Goal: Task Accomplishment & Management: Use online tool/utility

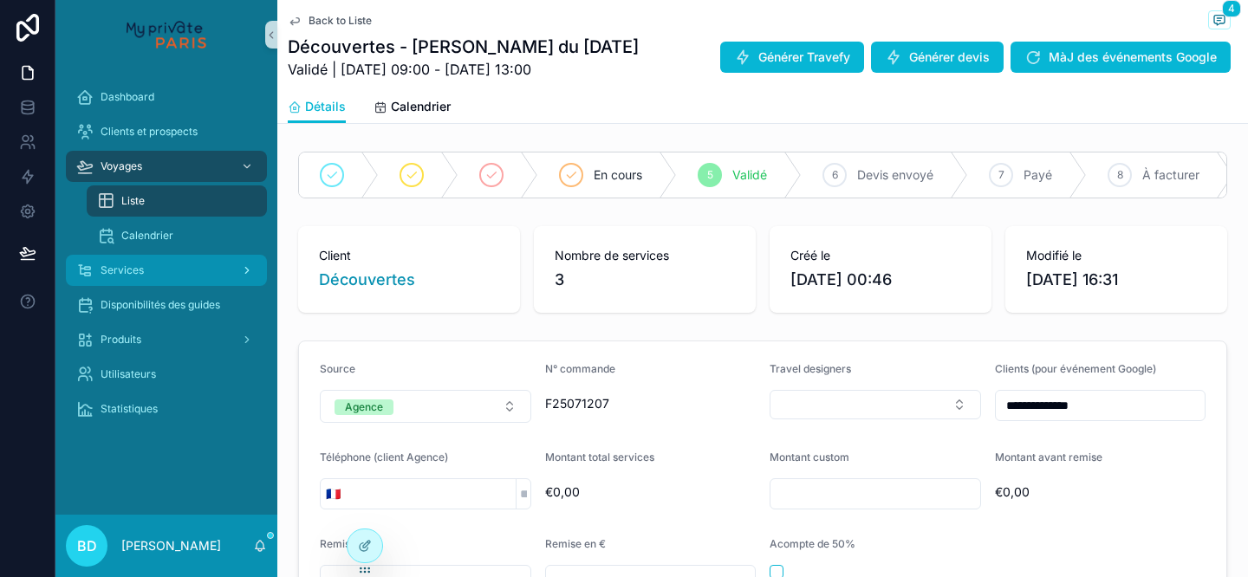
click at [151, 276] on div "Services" at bounding box center [166, 270] width 180 height 28
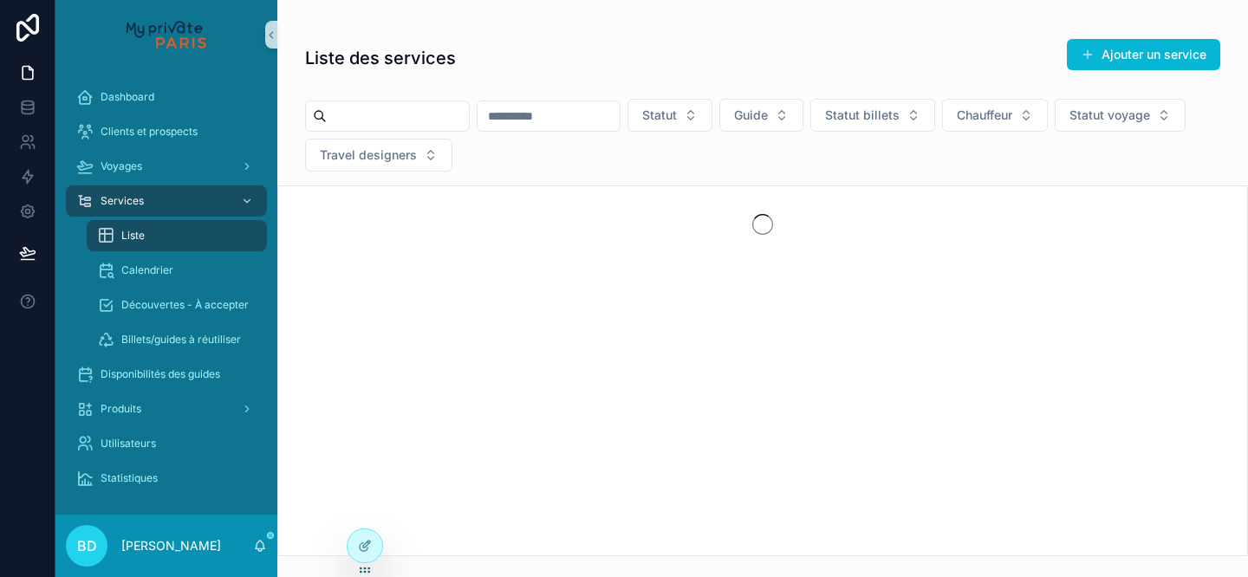
click at [172, 239] on div "Liste" at bounding box center [176, 236] width 159 height 28
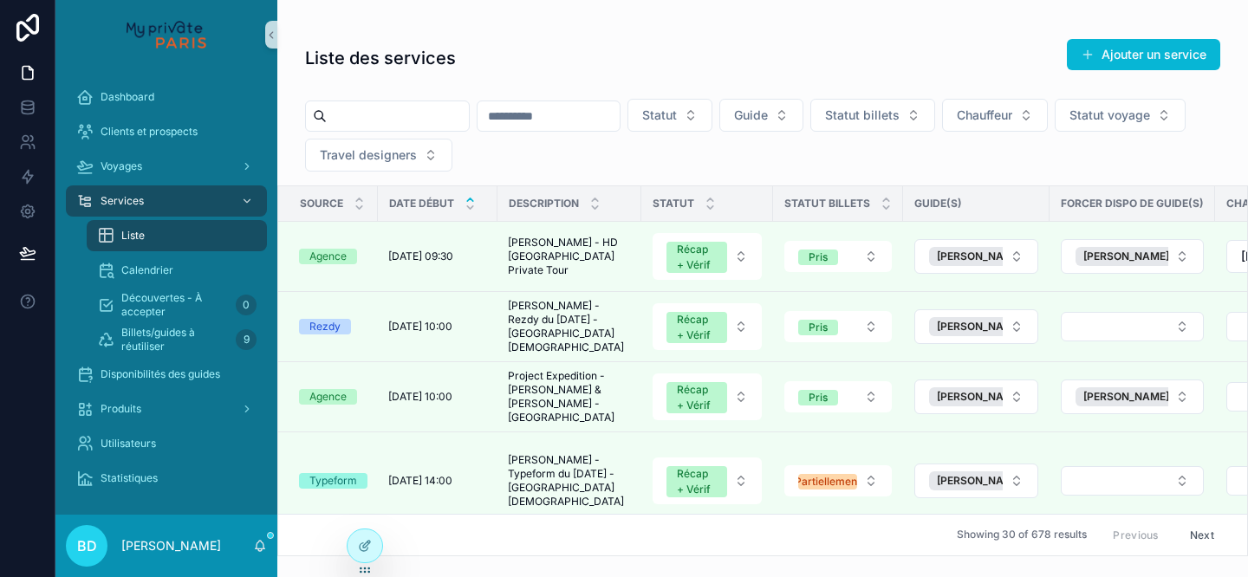
click at [394, 122] on input "scrollable content" at bounding box center [398, 116] width 142 height 24
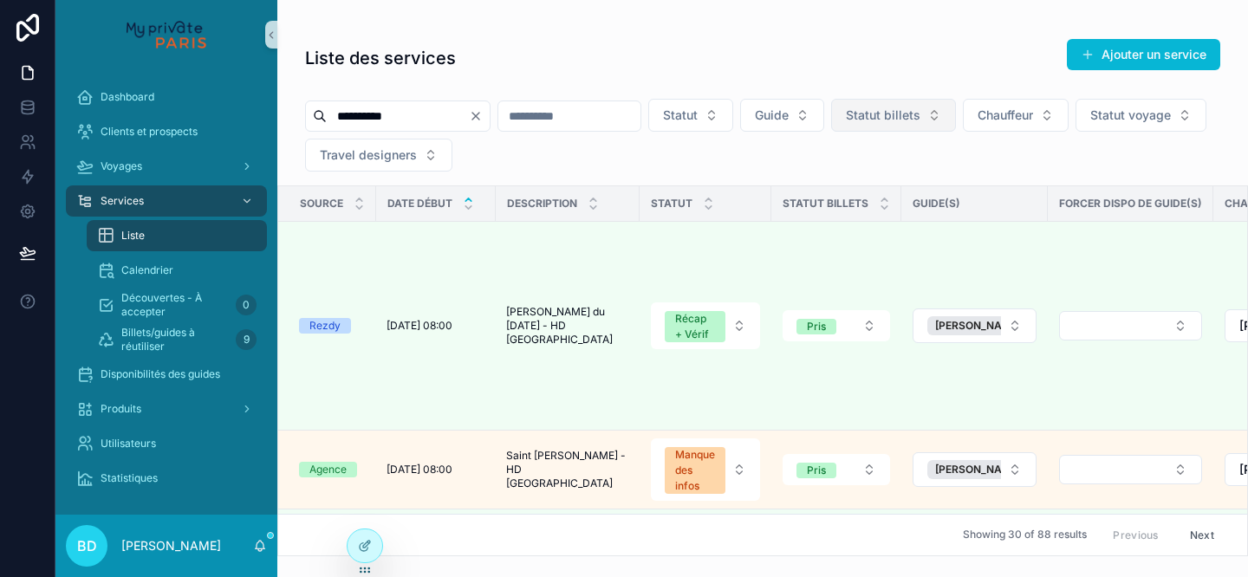
type input "**********"
click at [914, 114] on span "Statut billets" at bounding box center [883, 115] width 75 height 17
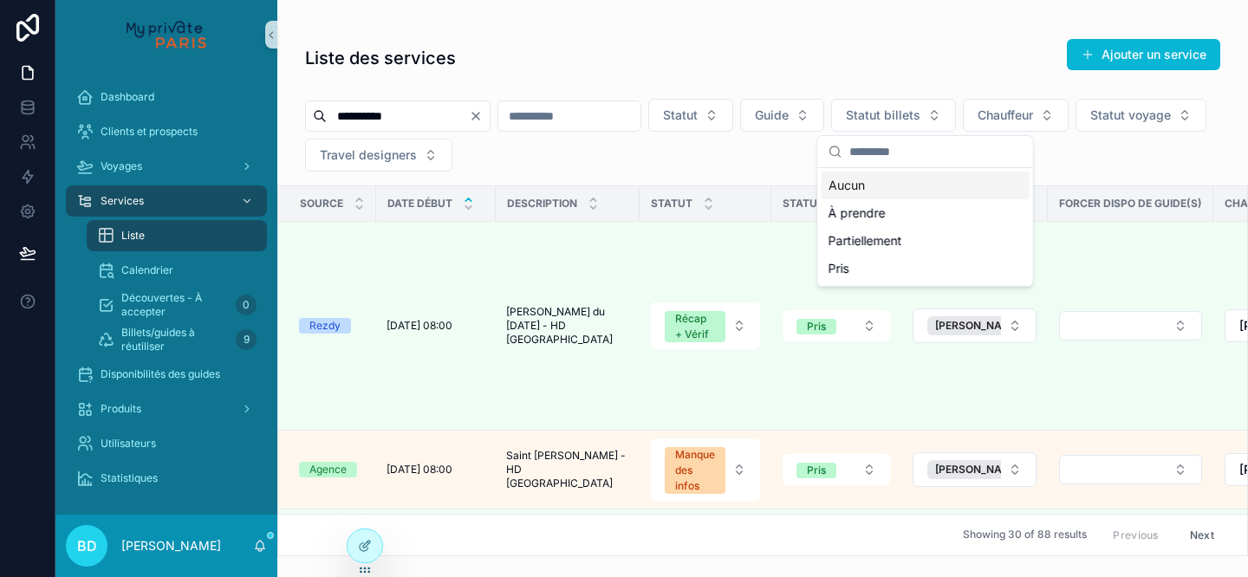
click at [877, 213] on div "À prendre" at bounding box center [925, 213] width 208 height 28
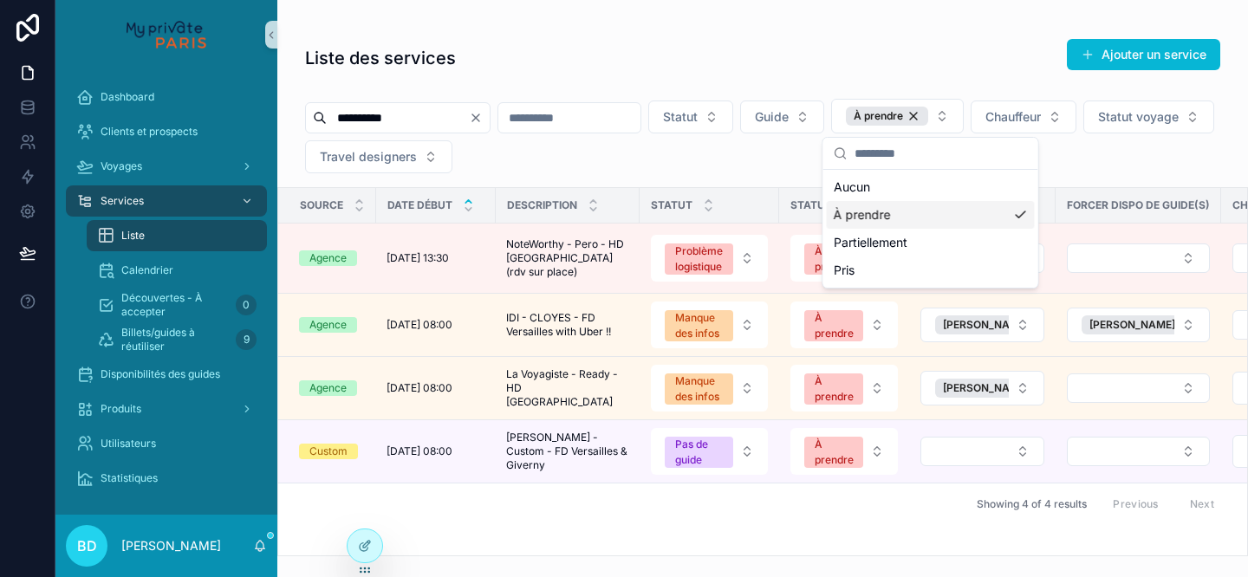
click at [885, 32] on div "**********" at bounding box center [762, 292] width 970 height 529
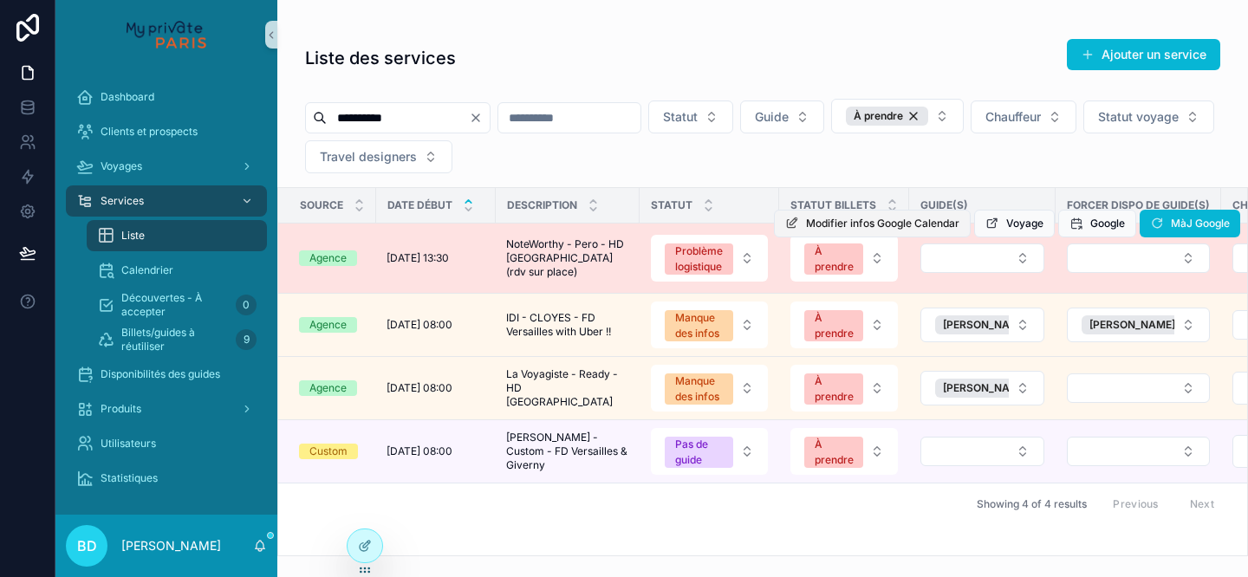
click at [919, 227] on span "Modifier infos Google Calendar" at bounding box center [882, 224] width 153 height 14
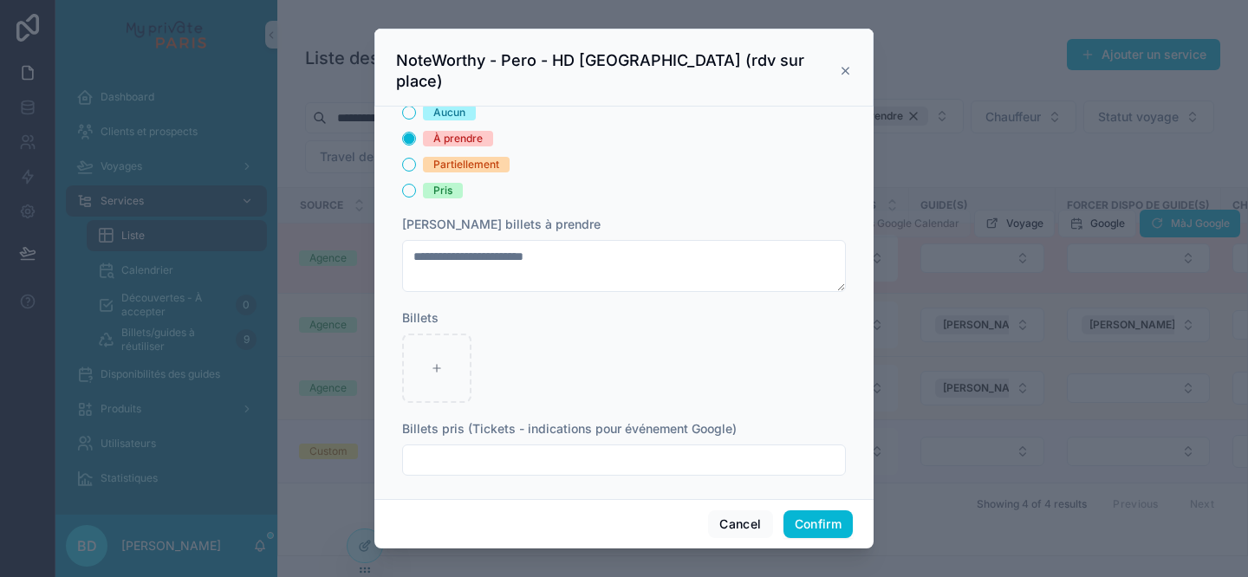
scroll to position [405, 0]
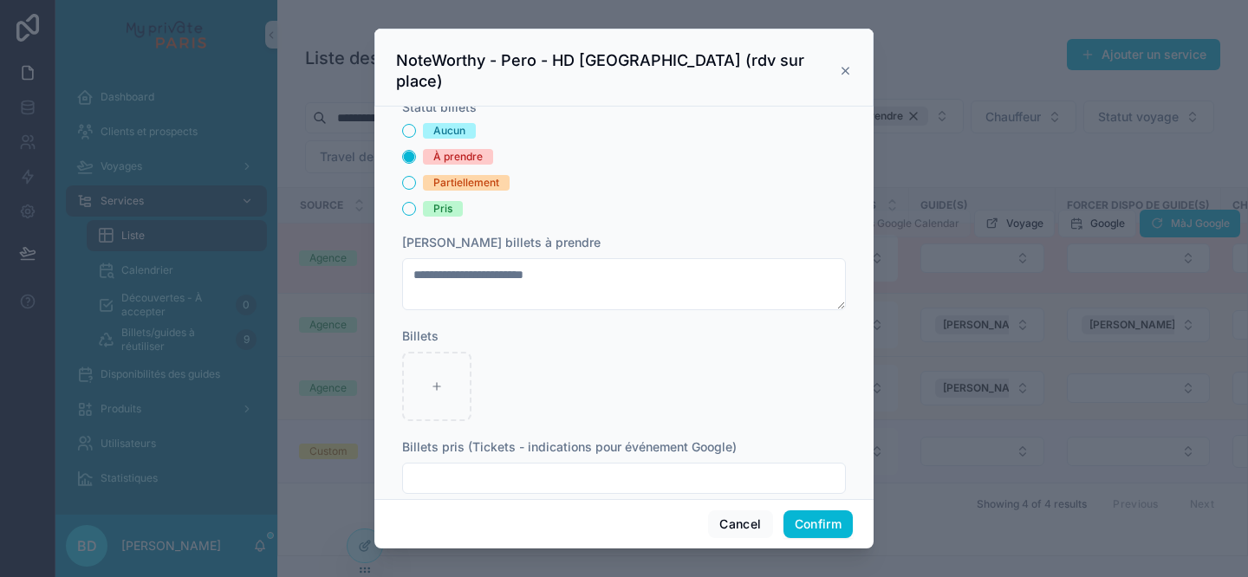
click at [841, 66] on icon at bounding box center [845, 71] width 13 height 14
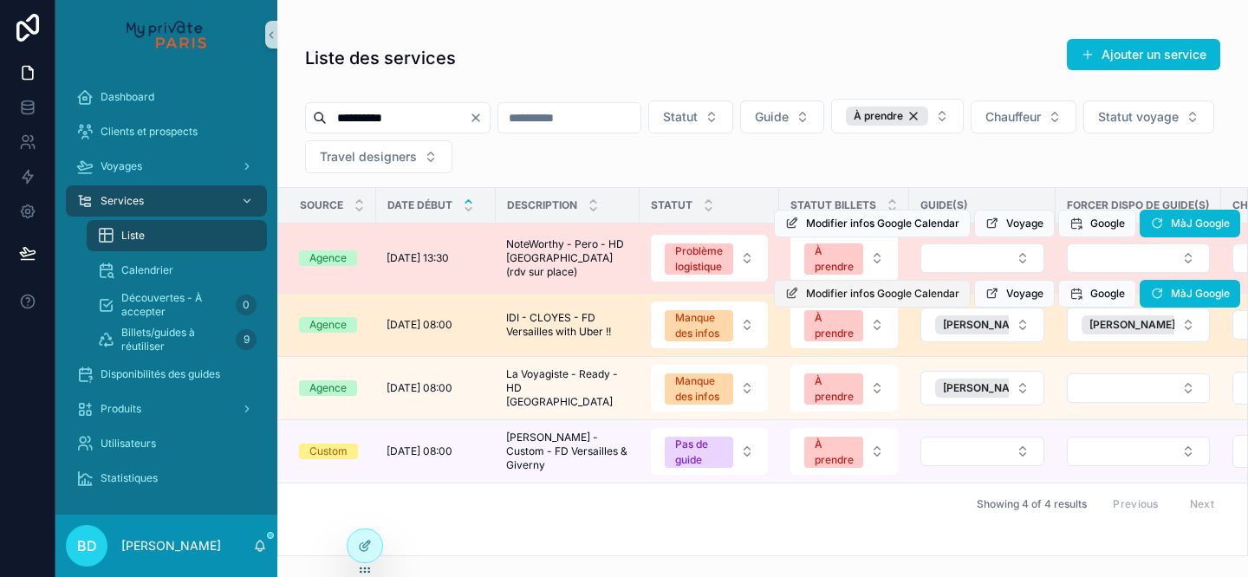
click at [873, 295] on span "Modifier infos Google Calendar" at bounding box center [882, 294] width 153 height 14
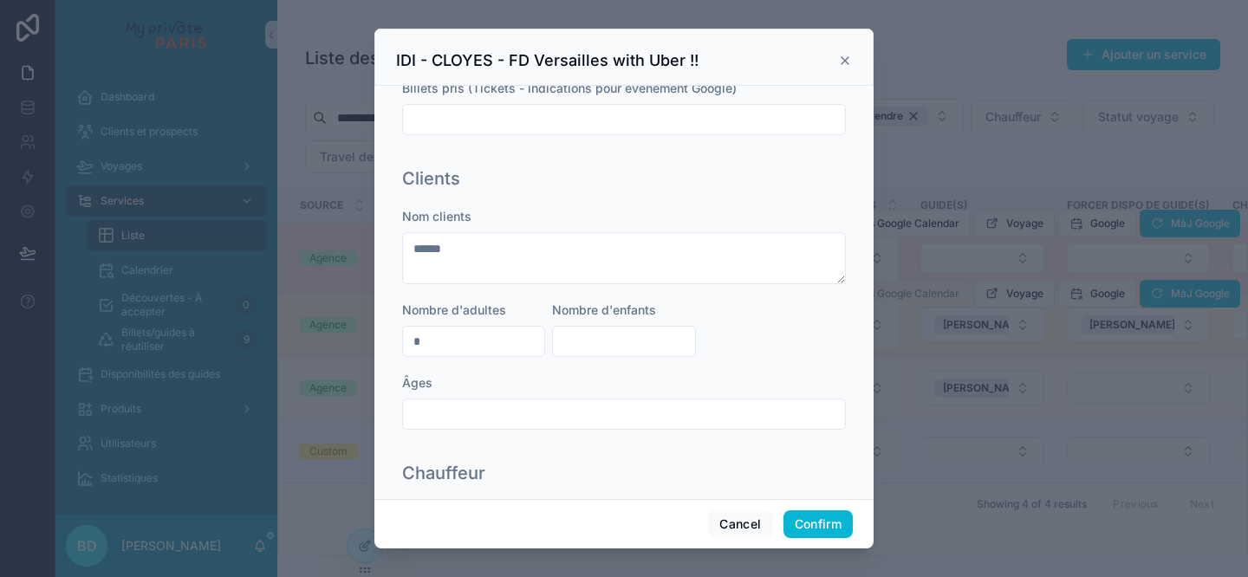
scroll to position [803, 0]
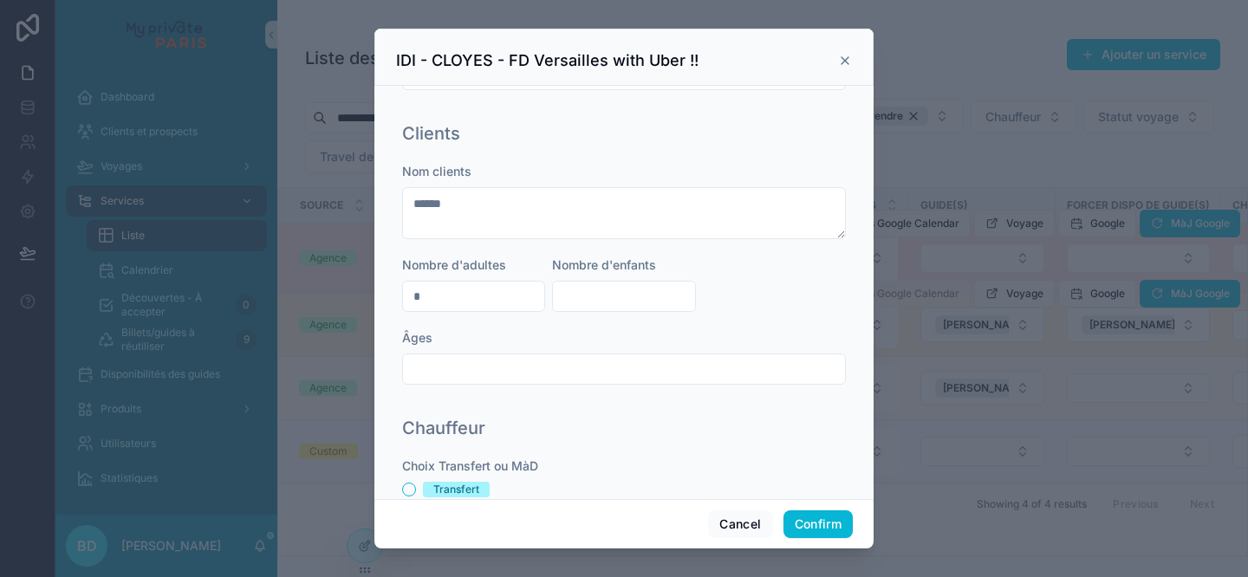
click at [844, 59] on icon at bounding box center [844, 60] width 7 height 7
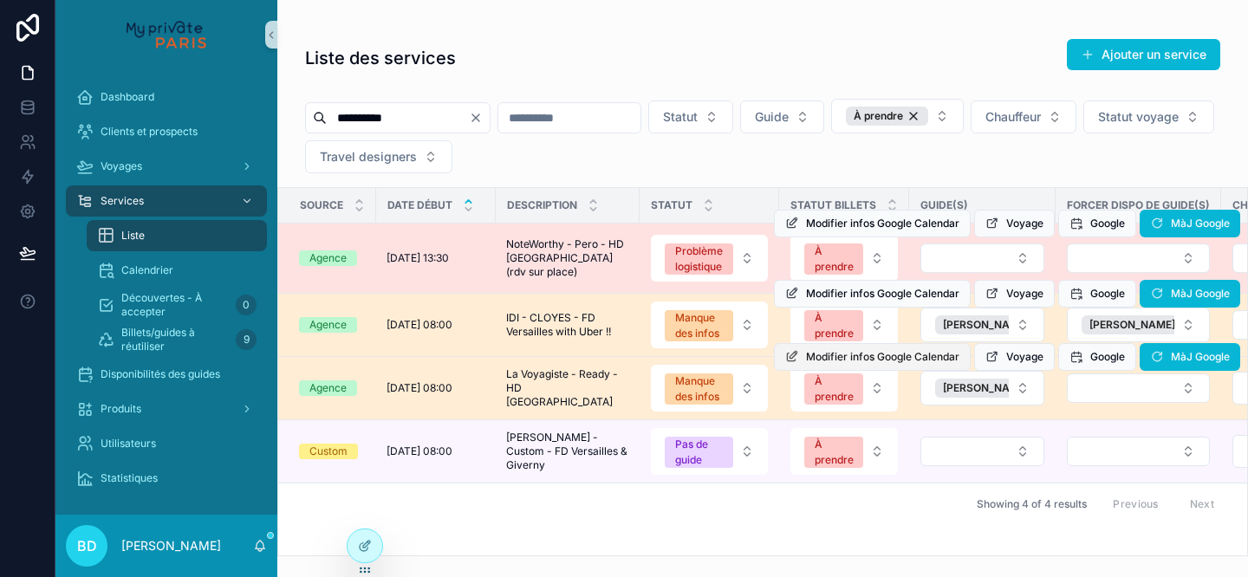
click at [886, 361] on span "Modifier infos Google Calendar" at bounding box center [882, 357] width 153 height 14
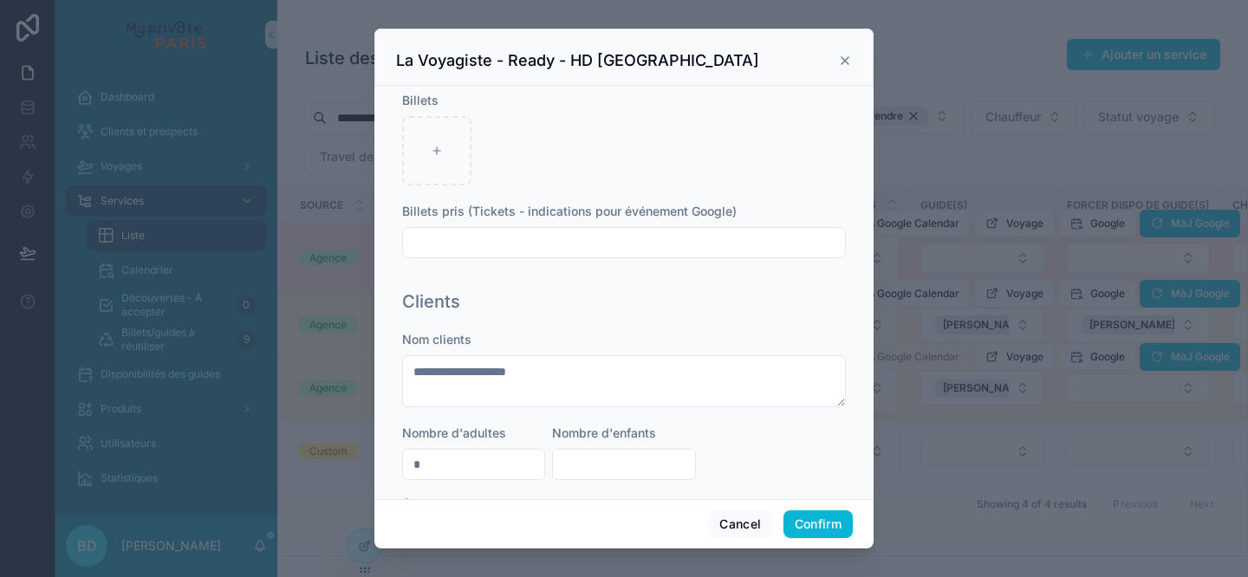
scroll to position [634, 0]
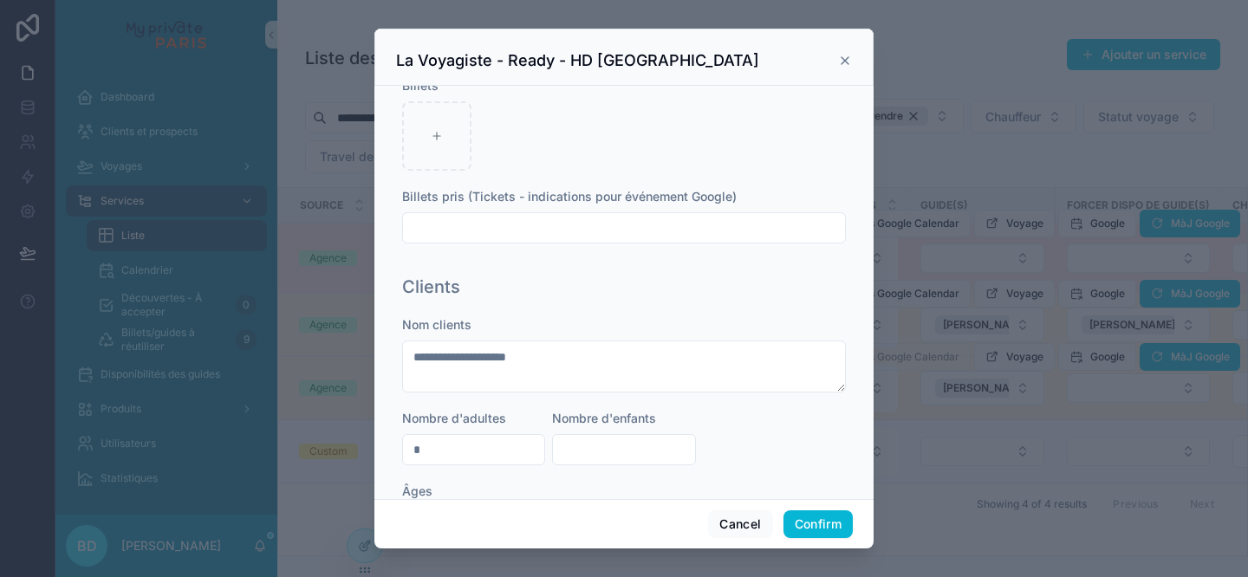
click at [845, 62] on icon at bounding box center [845, 61] width 14 height 14
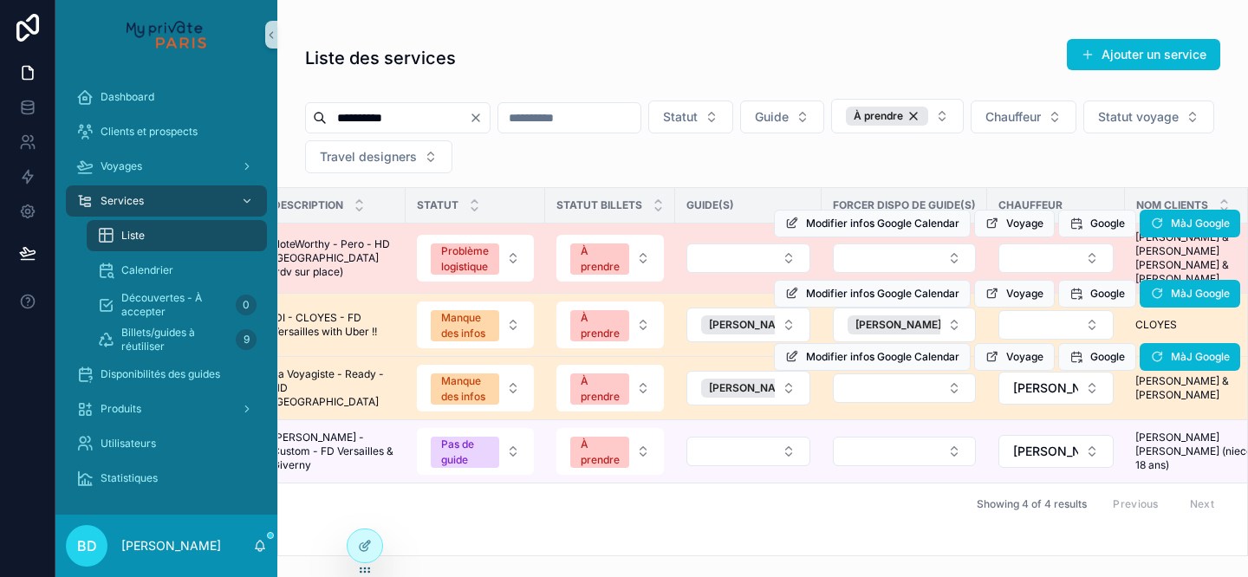
scroll to position [0, 0]
